Goal: Task Accomplishment & Management: Use online tool/utility

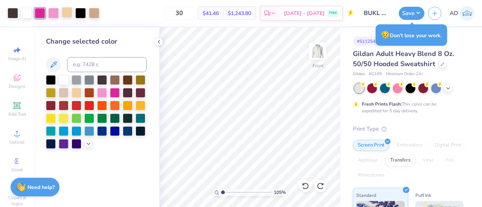
click at [65, 12] on div at bounding box center [67, 12] width 11 height 11
click at [93, 10] on div at bounding box center [94, 12] width 11 height 11
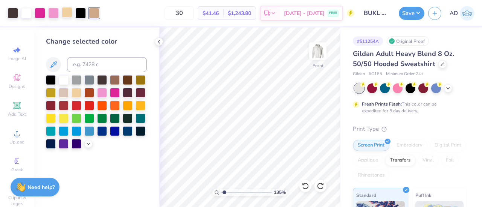
click at [72, 15] on div at bounding box center [67, 12] width 11 height 11
type input "1.34944331323102"
click at [83, 70] on input at bounding box center [107, 64] width 80 height 15
type input "4665"
type input "c"
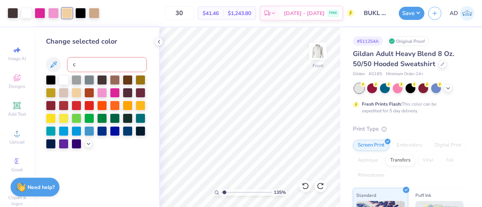
click at [84, 62] on input "c" at bounding box center [107, 64] width 80 height 15
type input "1.34944331323102"
type input "c"
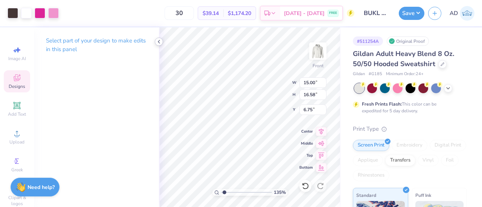
type input "1.34944331323102"
type input "11.40"
type input "10.36"
type input "9.07"
type input "1.34944331323102"
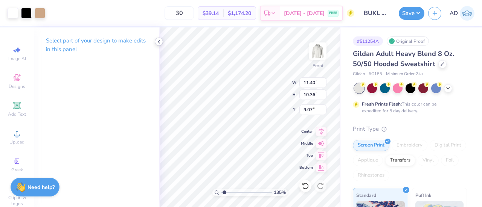
type input "15.00"
type input "16.58"
type input "6.75"
type input "1.34944331323102"
type input "7.88"
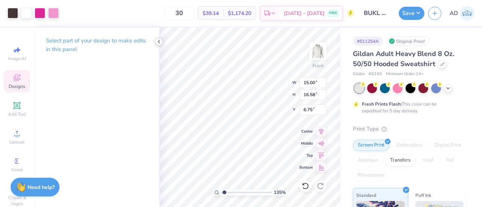
type input "2.69"
type input "6.87"
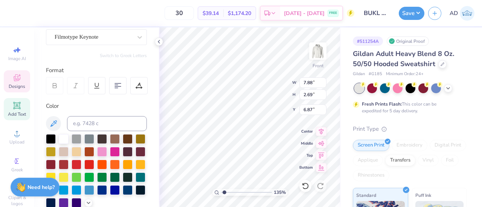
scroll to position [69, 0]
click at [47, 138] on div at bounding box center [51, 138] width 10 height 10
type input "1.34944331323102"
type input "3.64"
type input "1.23"
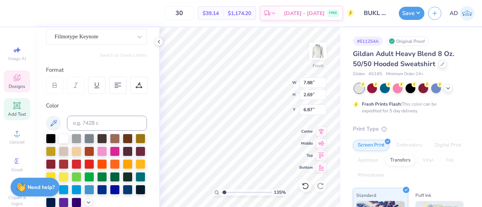
type input "6.75"
click at [47, 137] on div at bounding box center [51, 138] width 10 height 10
type input "1.34944331323102"
type input "1.13"
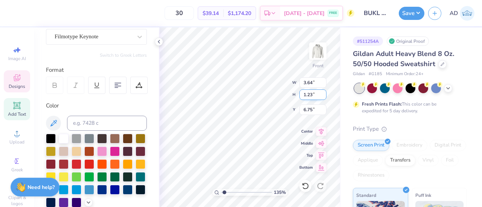
type input "7.36"
click at [49, 136] on div at bounding box center [51, 138] width 10 height 10
type input "1.34944331323102"
type input "8.20"
type input "2.07"
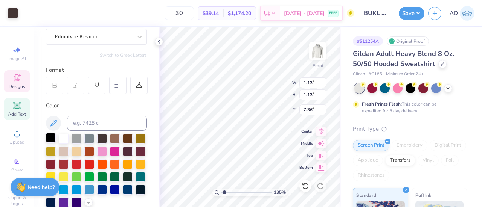
type input "21.26"
click at [52, 137] on div at bounding box center [51, 138] width 10 height 10
type input "1.34944331323102"
type input "6.76"
type input "2.50"
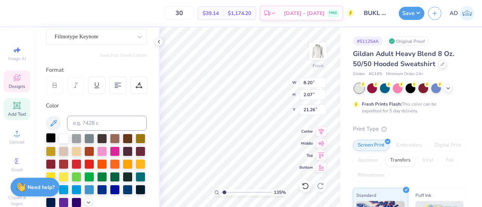
type input "8.43"
click at [46, 137] on div at bounding box center [51, 138] width 10 height 10
type input "1.34944331323102"
type input "0.67"
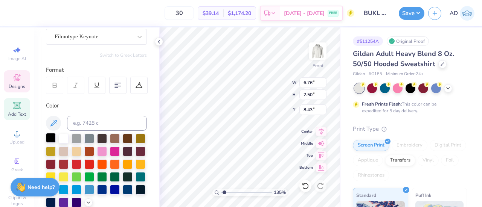
type input "20.15"
click at [52, 137] on div at bounding box center [51, 138] width 10 height 10
click at [303, 181] on div at bounding box center [305, 186] width 12 height 12
click at [302, 186] on icon at bounding box center [305, 186] width 8 height 8
click at [303, 185] on icon at bounding box center [304, 185] width 2 height 2
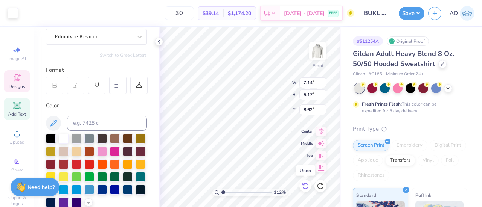
click at [304, 185] on icon at bounding box center [305, 186] width 8 height 8
click at [304, 184] on div at bounding box center [305, 186] width 12 height 12
click at [304, 183] on icon at bounding box center [305, 186] width 8 height 8
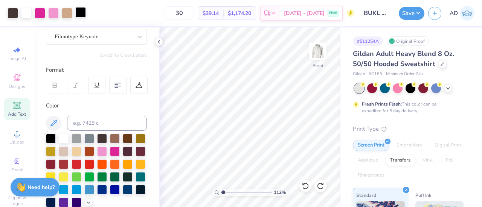
click at [79, 11] on div at bounding box center [80, 12] width 11 height 11
type input "1.11515647045573"
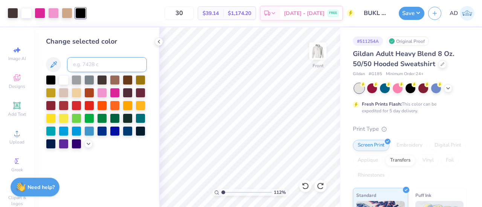
click at [85, 66] on input at bounding box center [107, 64] width 80 height 15
type input "439"
click at [407, 12] on button "Save" at bounding box center [411, 12] width 26 height 13
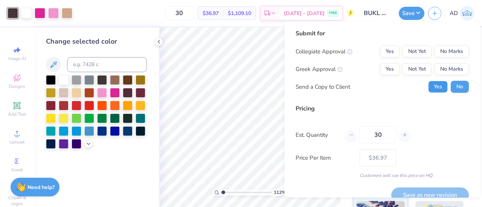
click at [432, 91] on button "Yes" at bounding box center [438, 87] width 20 height 12
type input "1.11515647045573"
click at [436, 54] on button "No Marks" at bounding box center [451, 52] width 34 height 12
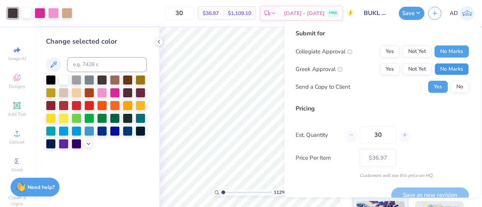
click at [438, 70] on button "No Marks" at bounding box center [451, 69] width 34 height 12
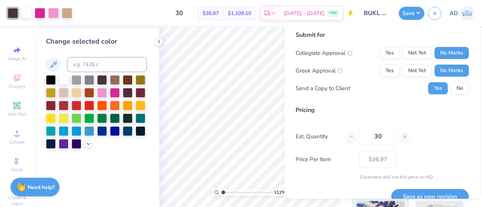
scroll to position [11, 0]
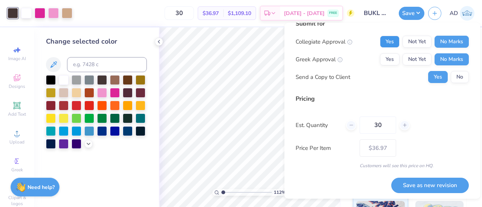
click at [388, 40] on button "Yes" at bounding box center [390, 42] width 20 height 12
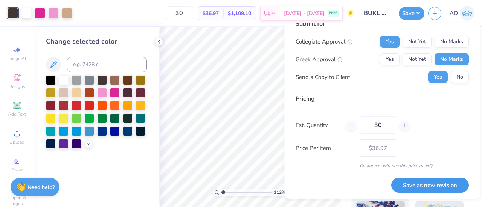
click at [413, 182] on button "Save as new revision" at bounding box center [430, 185] width 78 height 15
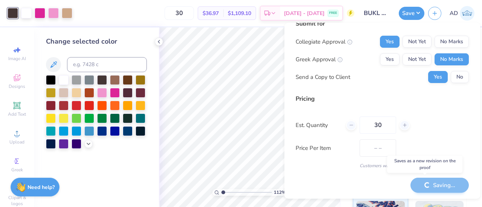
type input "$36.97"
type input "1.11515647045573"
type input "$36.97"
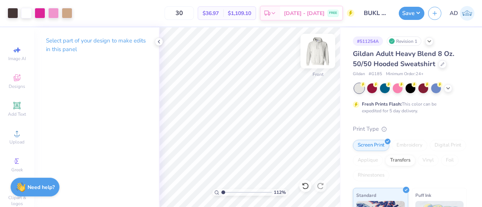
click at [318, 48] on img at bounding box center [318, 51] width 30 height 30
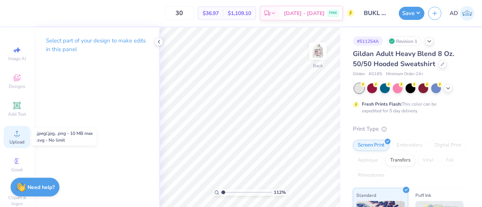
click at [15, 139] on span "Upload" at bounding box center [16, 142] width 15 height 6
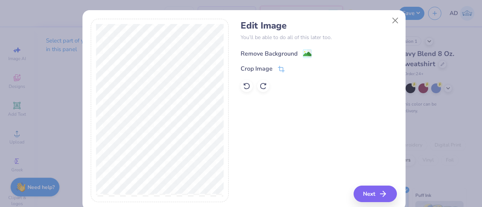
click at [289, 54] on div "Remove Background" at bounding box center [268, 53] width 57 height 9
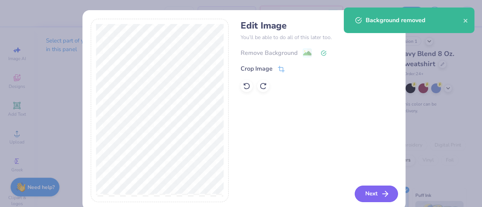
click at [369, 195] on button "Next" at bounding box center [375, 194] width 43 height 17
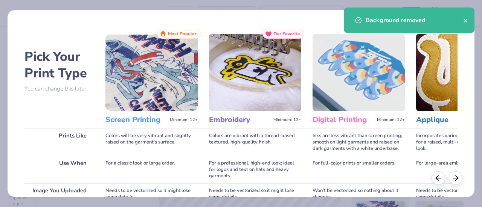
scroll to position [130, 0]
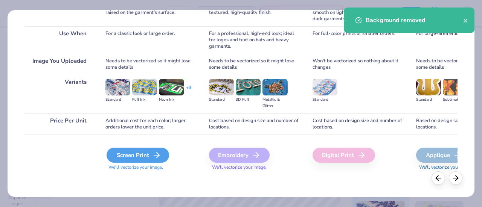
click at [149, 155] on div "Screen Print" at bounding box center [137, 155] width 62 height 15
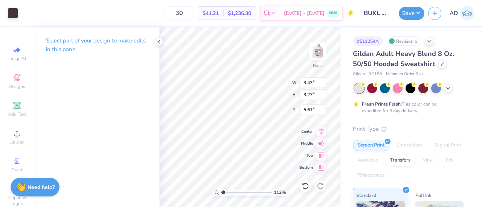
type input "1.11515647045573"
type input "1.78"
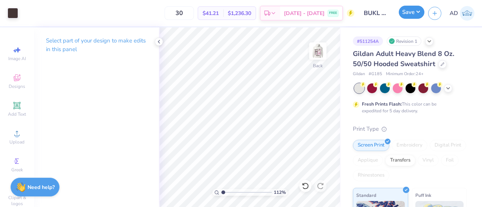
click at [407, 11] on button "Save" at bounding box center [411, 12] width 26 height 13
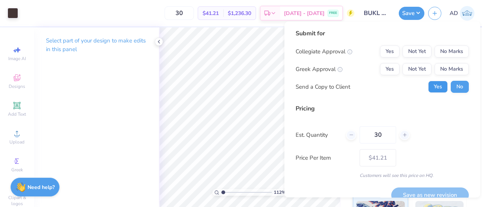
click at [431, 85] on button "Yes" at bounding box center [438, 87] width 20 height 12
type input "1.11515647045573"
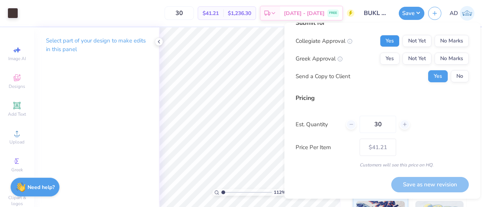
click at [390, 39] on button "Yes" at bounding box center [390, 41] width 20 height 12
click at [449, 58] on button "No Marks" at bounding box center [451, 59] width 34 height 12
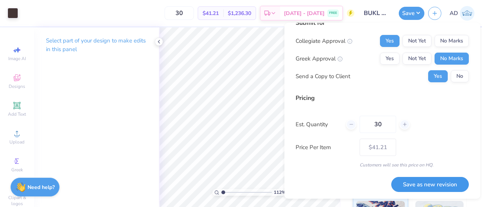
click at [435, 186] on button "Save as new revision" at bounding box center [430, 184] width 78 height 15
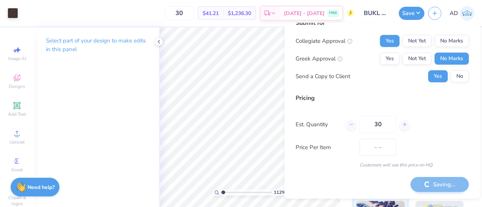
type input "$41.21"
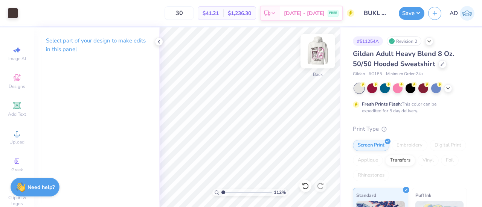
click at [322, 53] on img at bounding box center [318, 51] width 30 height 30
click at [317, 53] on img at bounding box center [318, 51] width 30 height 30
click at [316, 53] on img at bounding box center [318, 51] width 30 height 30
click at [318, 51] on img at bounding box center [318, 51] width 30 height 30
click at [318, 51] on img at bounding box center [317, 51] width 15 height 15
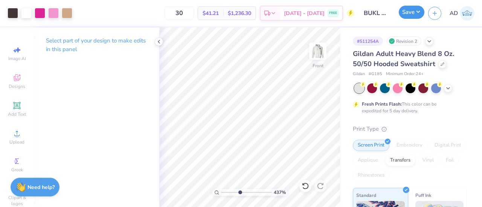
click at [406, 14] on button "Save" at bounding box center [411, 12] width 26 height 13
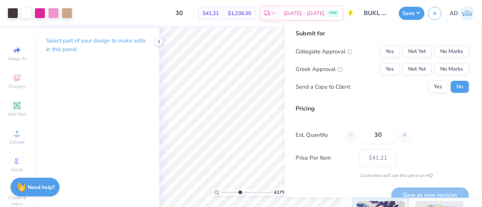
click at [430, 79] on div "Collegiate Approval Yes Not Yet No Marks Greek Approval Yes Not Yet No Marks Se…" at bounding box center [381, 69] width 173 height 47
click at [431, 88] on button "Yes" at bounding box center [438, 87] width 20 height 12
type input "4.37027506818245"
click at [389, 48] on button "Yes" at bounding box center [390, 52] width 20 height 12
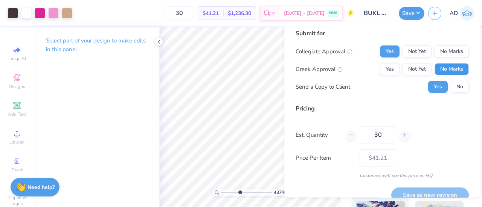
click at [446, 68] on button "No Marks" at bounding box center [451, 69] width 34 height 12
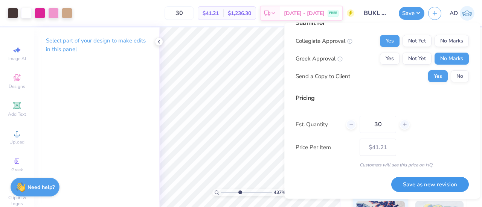
click at [424, 182] on button "Save as new revision" at bounding box center [430, 184] width 78 height 15
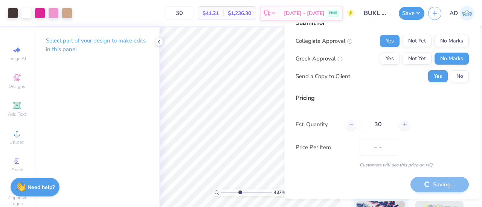
type input "$41.21"
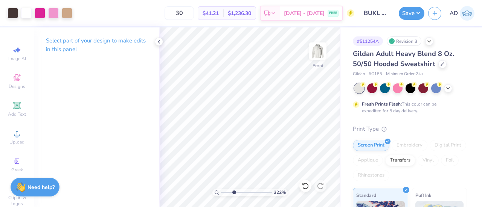
type input "3.06988357171836"
